Goal: Find specific page/section: Find specific page/section

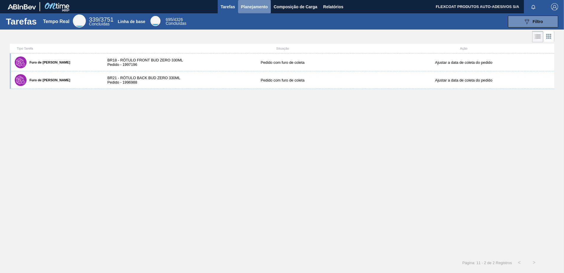
click at [244, 7] on span "Planejamento" at bounding box center [254, 6] width 27 height 7
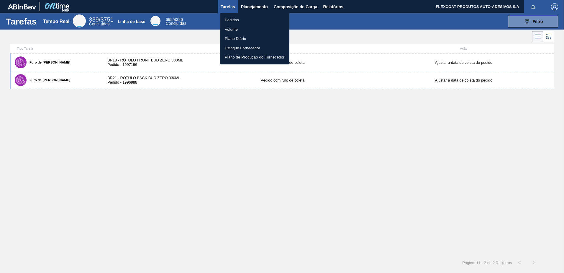
click at [233, 18] on li "Pedidos" at bounding box center [254, 19] width 69 height 9
